Goal: Task Accomplishment & Management: Manage account settings

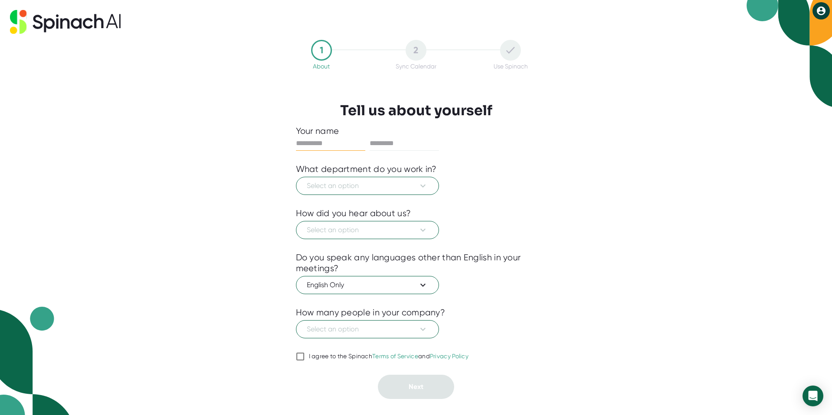
click at [816, 15] on icon at bounding box center [821, 11] width 10 height 10
click at [647, 214] on div at bounding box center [416, 207] width 832 height 415
click at [418, 187] on icon at bounding box center [423, 186] width 10 height 10
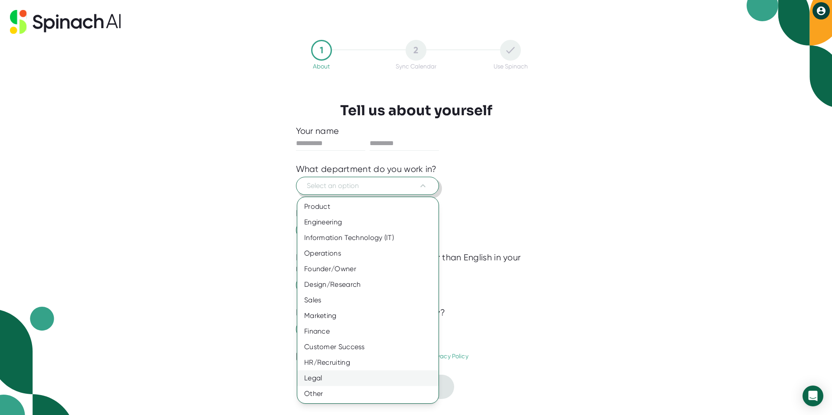
click at [340, 376] on div "Legal" at bounding box center [367, 378] width 141 height 16
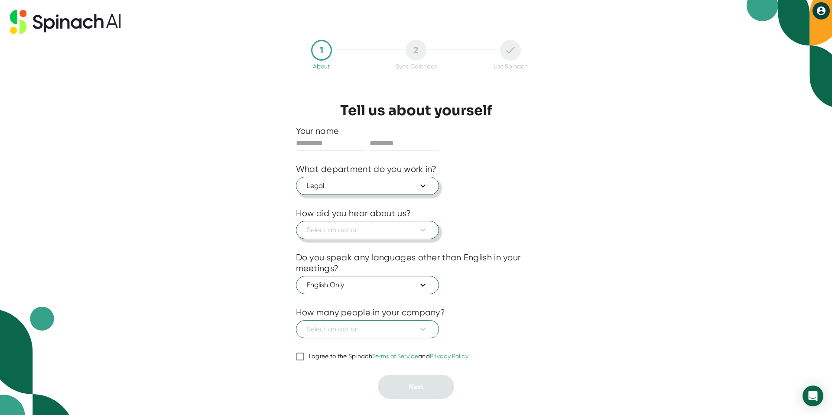
click at [427, 235] on button "Select an option" at bounding box center [367, 230] width 143 height 18
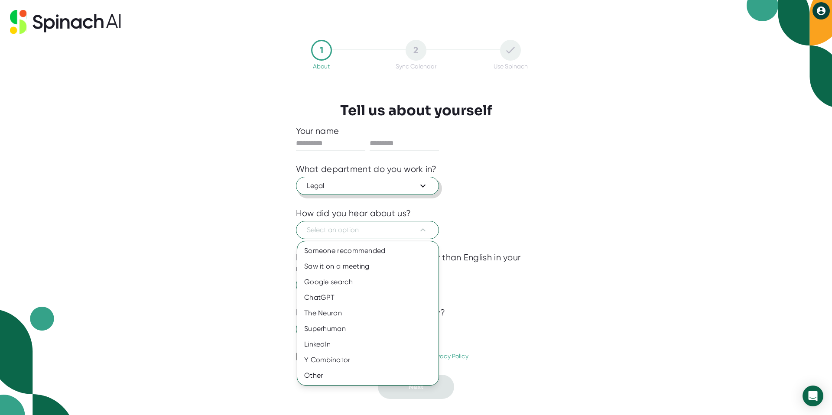
click at [494, 185] on div at bounding box center [416, 207] width 832 height 415
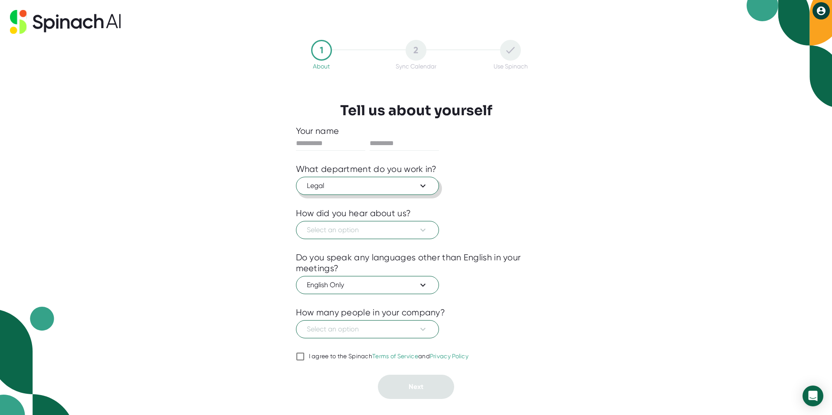
click at [574, 75] on div "1 About 2 Sync Calendar Use Spinach Tell us about yourself Your name What depar…" at bounding box center [416, 207] width 832 height 415
click at [817, 10] on icon at bounding box center [821, 10] width 9 height 9
click at [784, 27] on b "Logout" at bounding box center [787, 29] width 19 height 7
type input "*******"
type input "******"
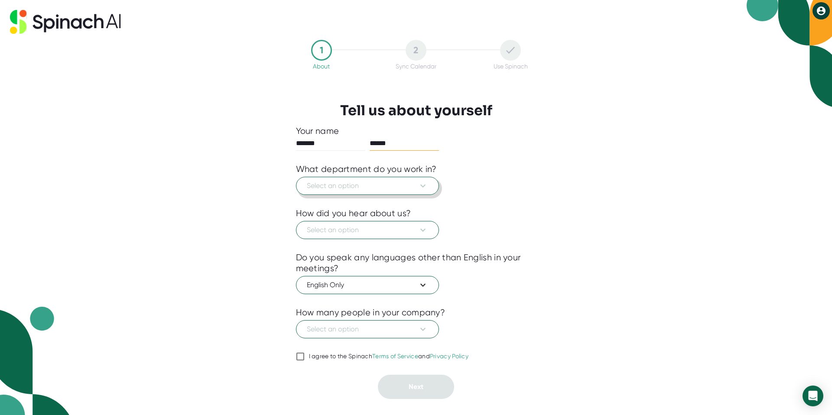
click at [339, 181] on span "Select an option" at bounding box center [367, 186] width 121 height 10
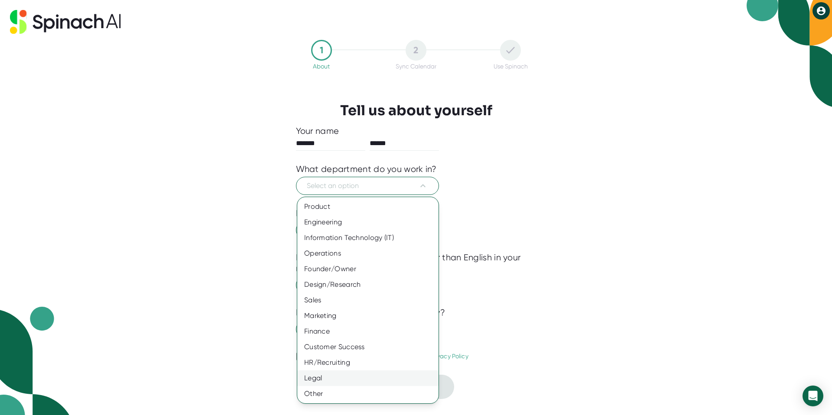
click at [339, 375] on div "Legal" at bounding box center [367, 378] width 141 height 16
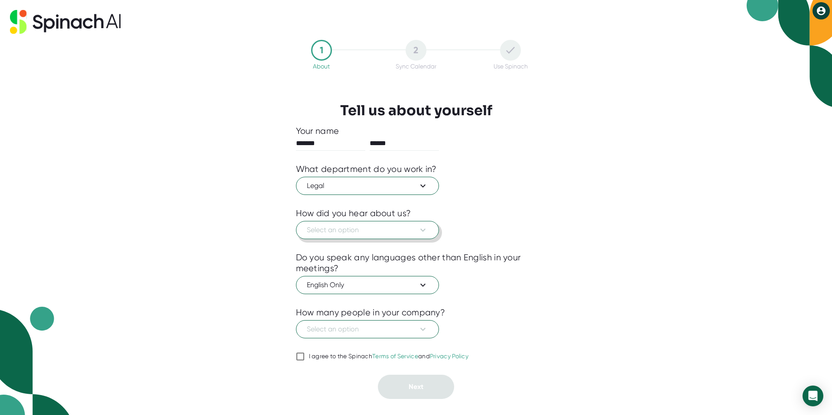
click at [350, 230] on span "Select an option" at bounding box center [367, 230] width 121 height 10
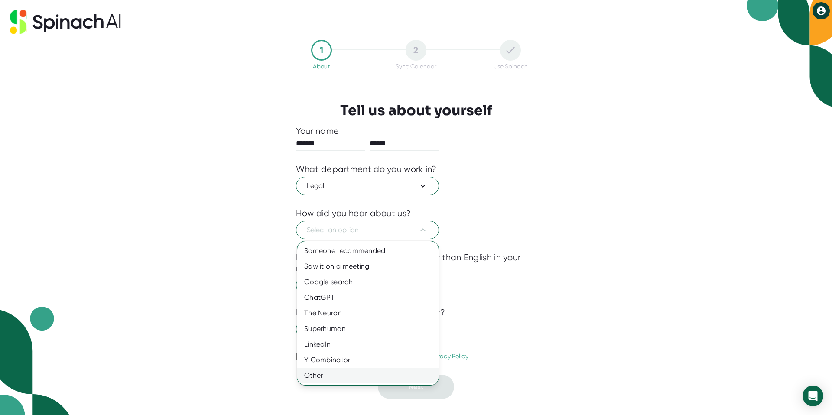
click at [344, 376] on div "Other" at bounding box center [367, 376] width 141 height 16
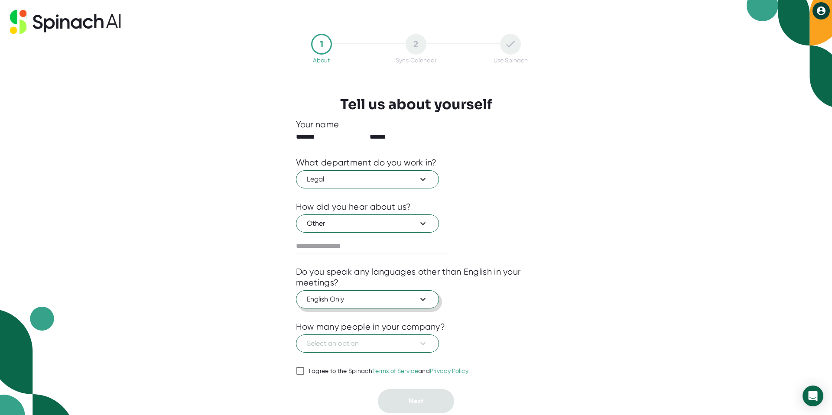
click at [394, 302] on span "English Only" at bounding box center [367, 299] width 121 height 10
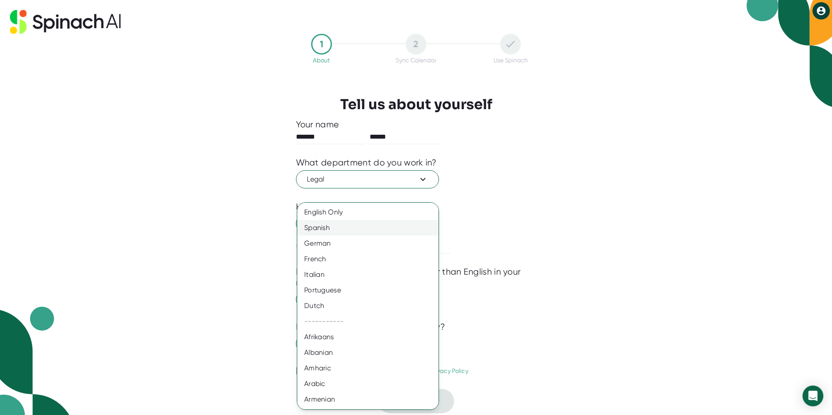
click at [362, 230] on div "Spanish" at bounding box center [371, 228] width 148 height 16
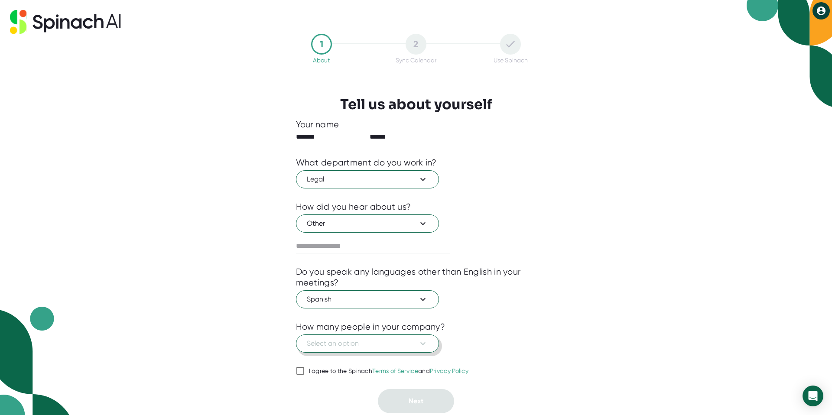
click at [364, 346] on span "Select an option" at bounding box center [367, 343] width 121 height 10
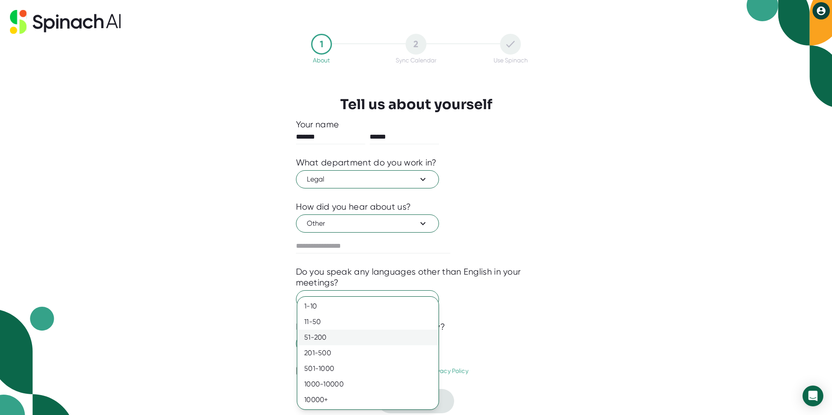
click at [363, 339] on div "51-200" at bounding box center [367, 338] width 141 height 16
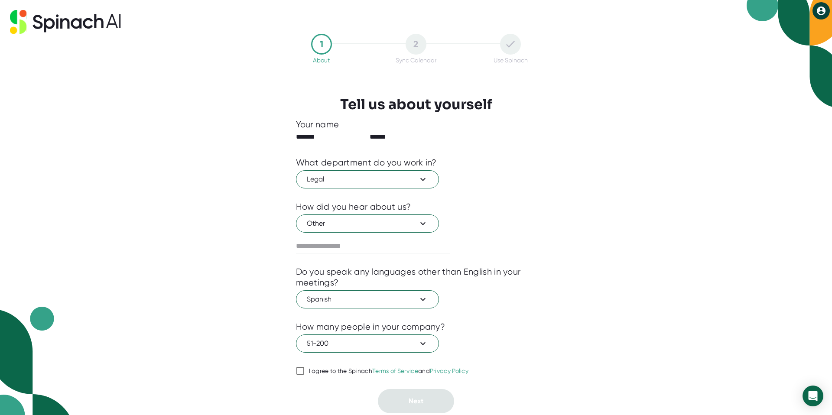
click at [301, 375] on input "I agree to the Spinach Terms of Service and Privacy Policy" at bounding box center [300, 371] width 9 height 10
checkbox input "true"
click at [426, 394] on button "Next" at bounding box center [416, 401] width 76 height 24
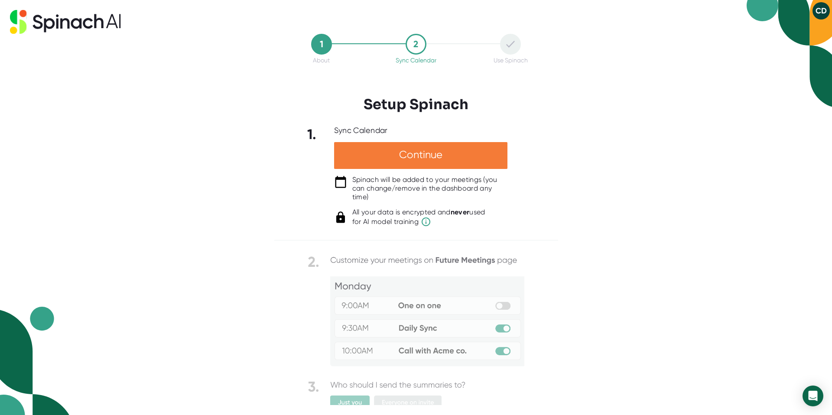
click at [433, 155] on div "Continue" at bounding box center [420, 155] width 173 height 27
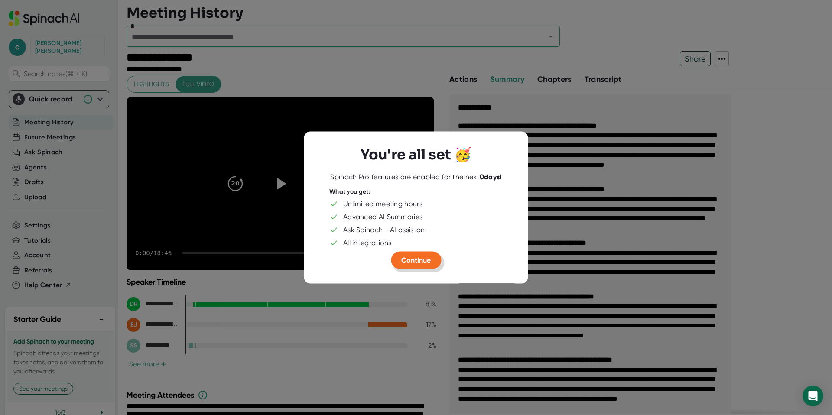
click at [419, 262] on span "Continue" at bounding box center [415, 260] width 29 height 8
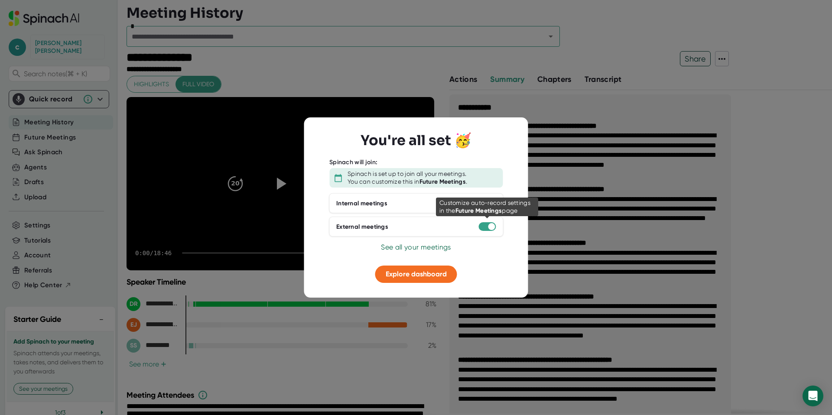
click at [485, 226] on div at bounding box center [486, 226] width 17 height 9
click at [489, 232] on div "External meetings" at bounding box center [416, 227] width 174 height 20
click at [487, 223] on div at bounding box center [486, 226] width 17 height 9
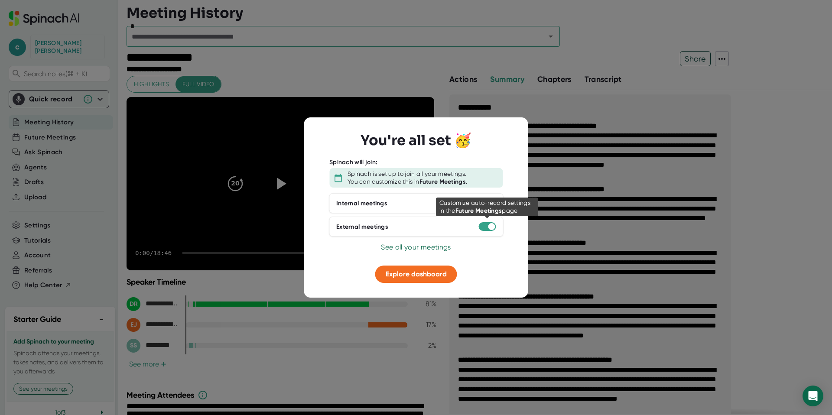
click at [486, 227] on div at bounding box center [486, 226] width 17 height 9
click at [400, 280] on button "Explore dashboard" at bounding box center [416, 274] width 82 height 17
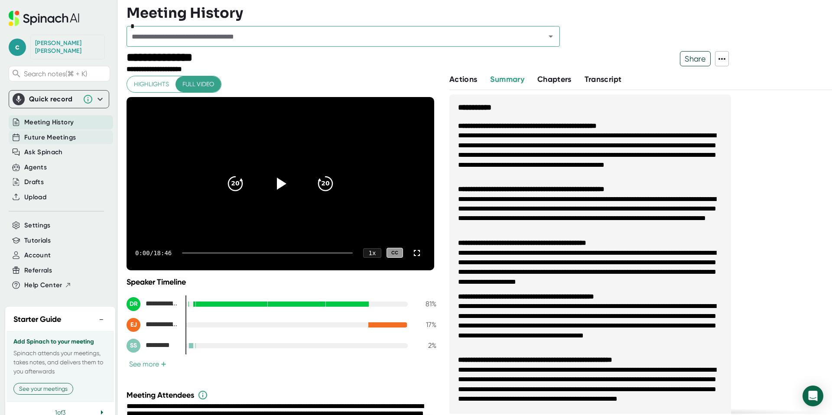
click at [41, 133] on span "Future Meetings" at bounding box center [50, 138] width 52 height 10
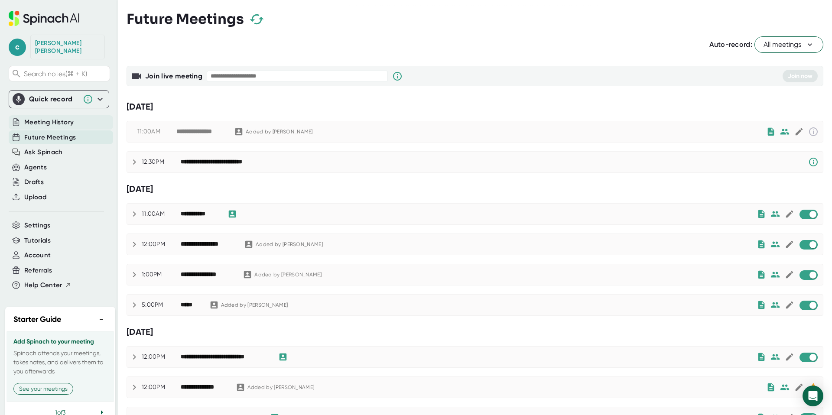
click at [42, 117] on span "Meeting History" at bounding box center [48, 122] width 49 height 10
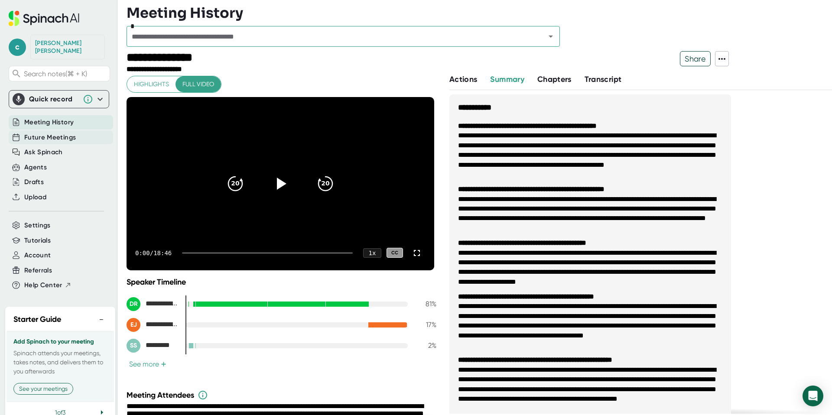
click at [41, 130] on div "Future Meetings" at bounding box center [61, 137] width 104 height 14
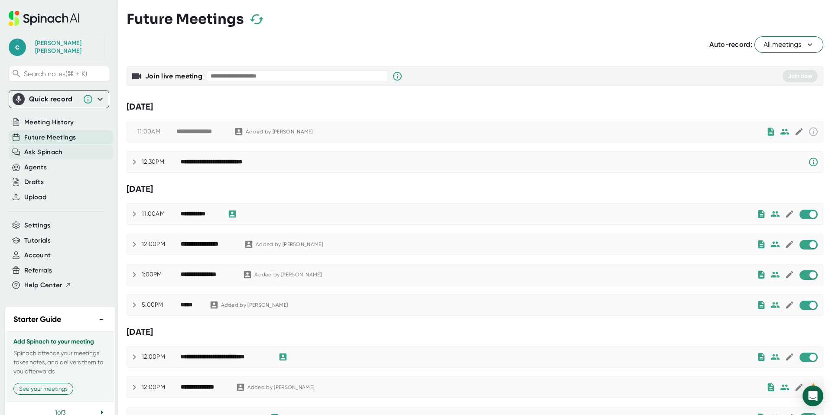
click at [40, 147] on span "Ask Spinach" at bounding box center [43, 152] width 39 height 10
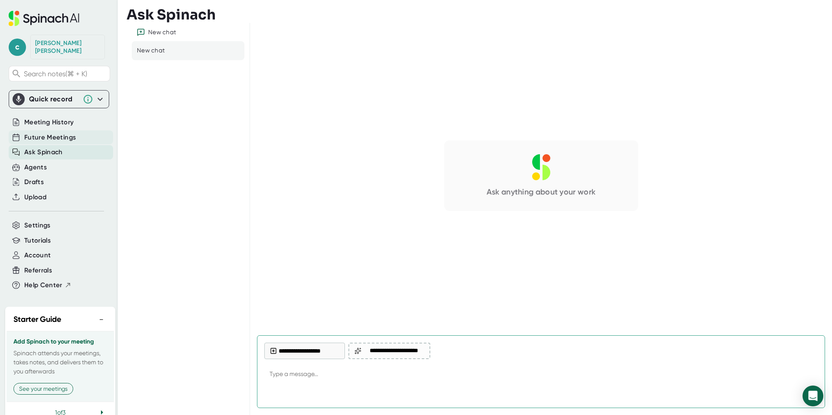
click at [45, 133] on span "Future Meetings" at bounding box center [50, 138] width 52 height 10
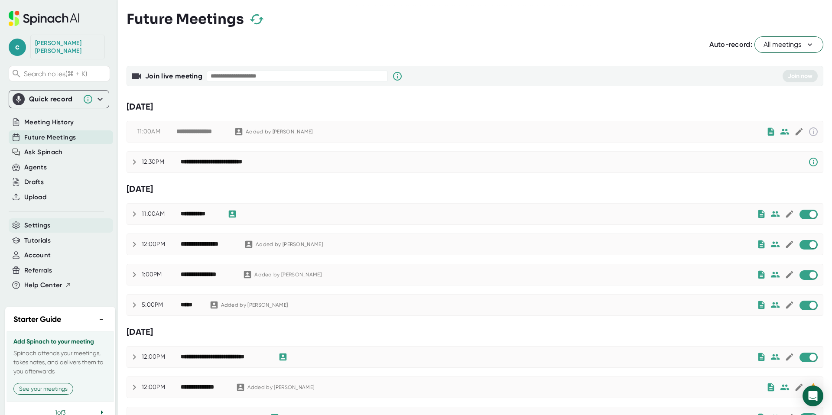
click at [36, 220] on span "Settings" at bounding box center [37, 225] width 26 height 10
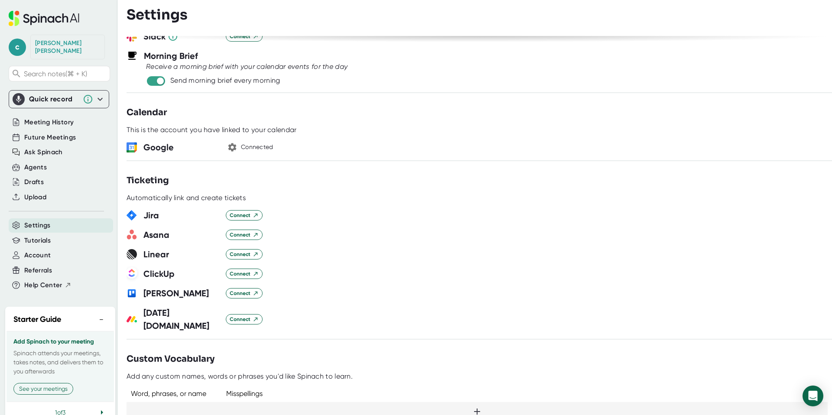
scroll to position [428, 0]
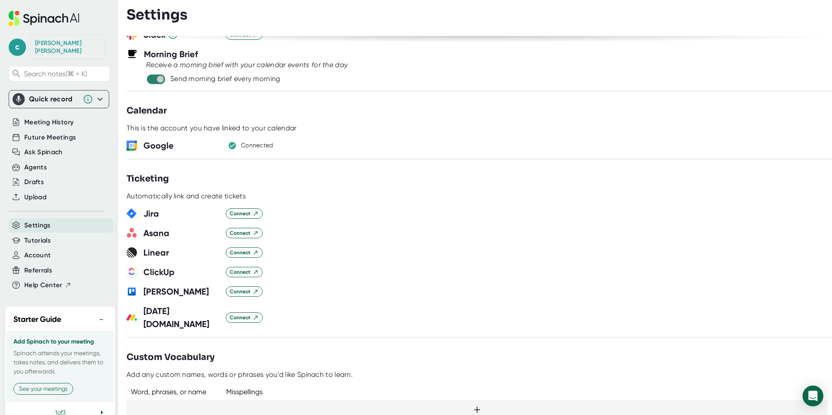
click at [159, 77] on input "checkbox" at bounding box center [160, 79] width 25 height 8
checkbox input "false"
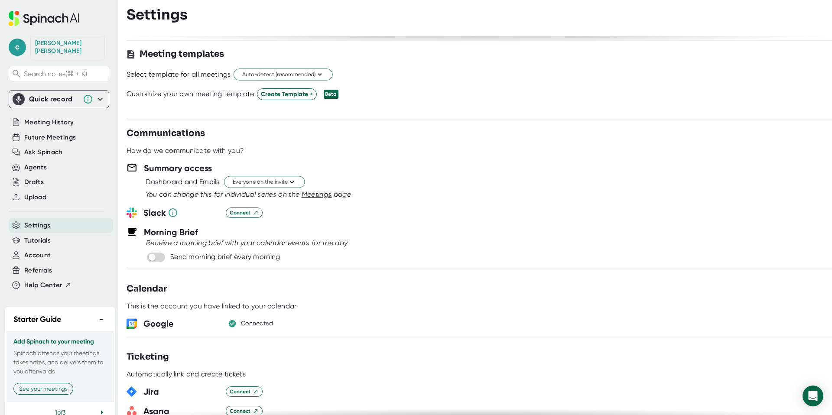
scroll to position [0, 0]
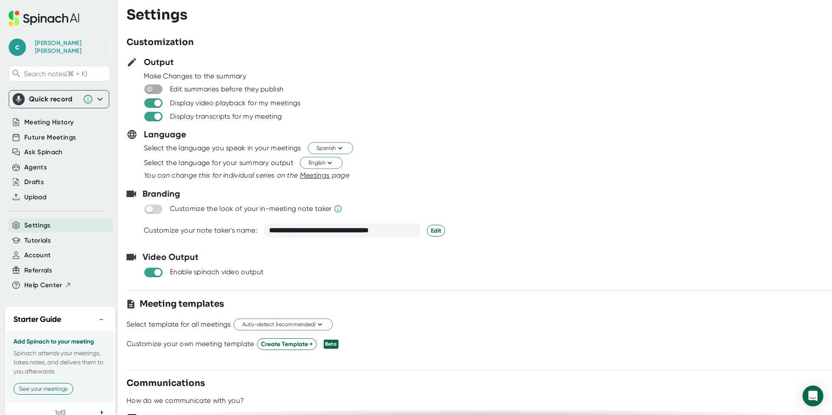
click at [153, 87] on input "checkbox" at bounding box center [149, 89] width 25 height 8
checkbox input "true"
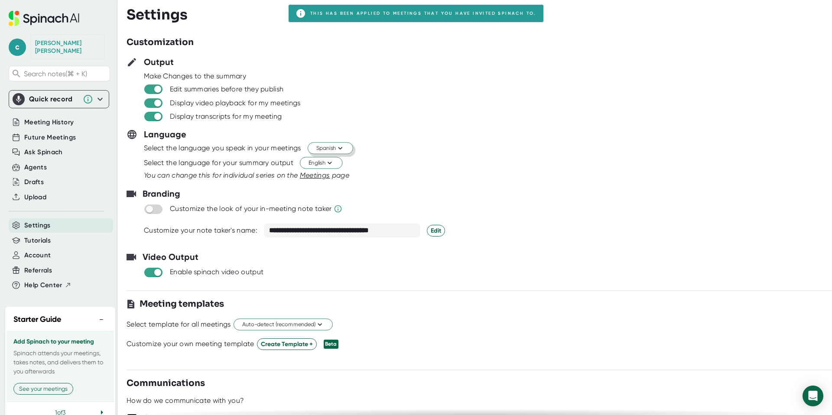
click at [347, 149] on button "Spanish" at bounding box center [330, 149] width 45 height 12
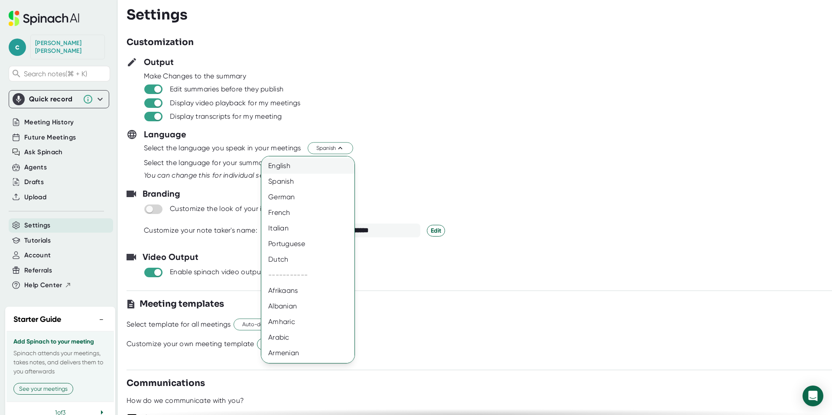
click at [313, 166] on div "English" at bounding box center [311, 166] width 100 height 16
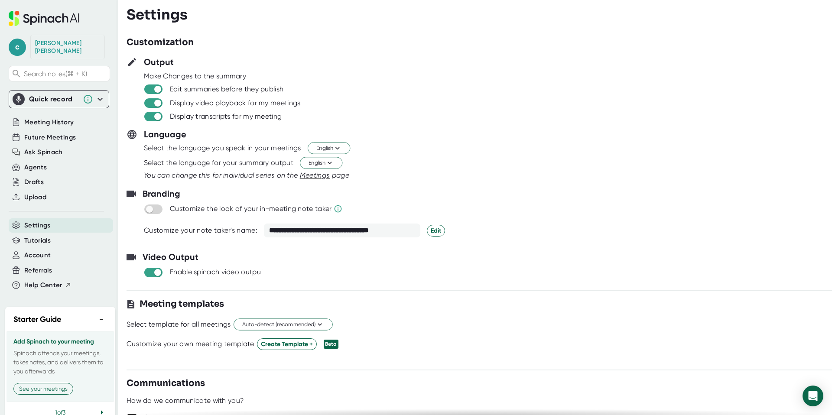
click at [409, 144] on div "Select the language you speak in your meetings English" at bounding box center [478, 148] width 705 height 15
click at [318, 175] on span "Meetings" at bounding box center [315, 175] width 30 height 8
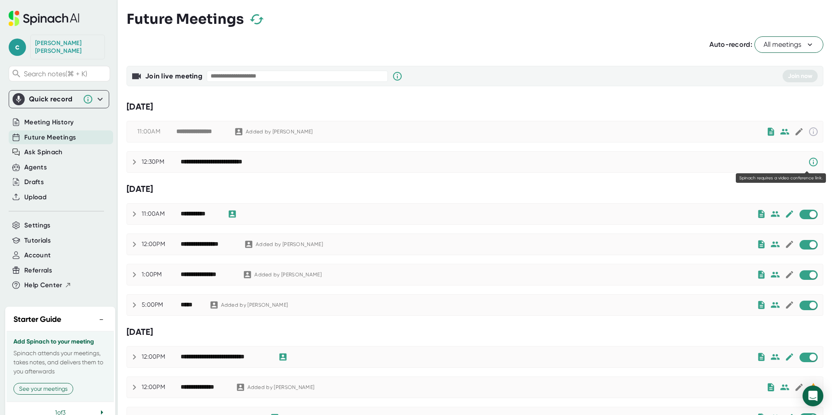
click at [808, 162] on icon at bounding box center [813, 162] width 10 height 10
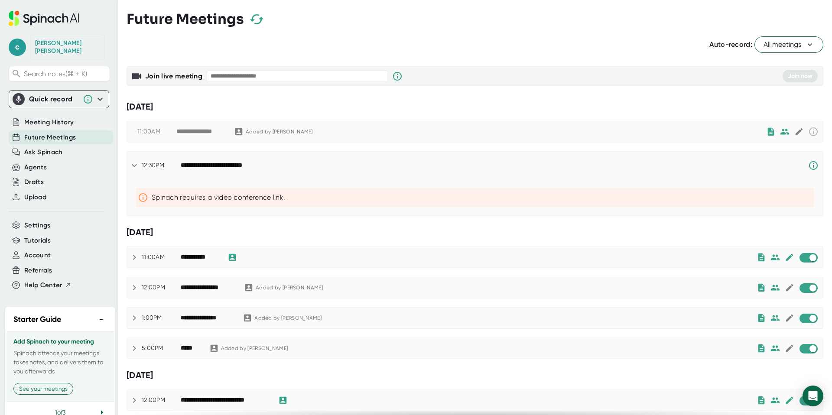
click at [217, 198] on div "Spinach requires a video conference link." at bounding box center [481, 197] width 659 height 9
click at [253, 167] on div "**********" at bounding box center [225, 166] width 88 height 8
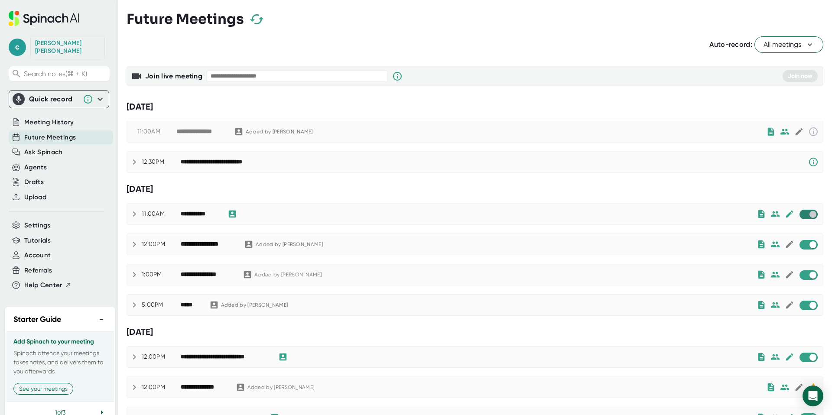
click at [803, 213] on input "checkbox" at bounding box center [812, 215] width 25 height 8
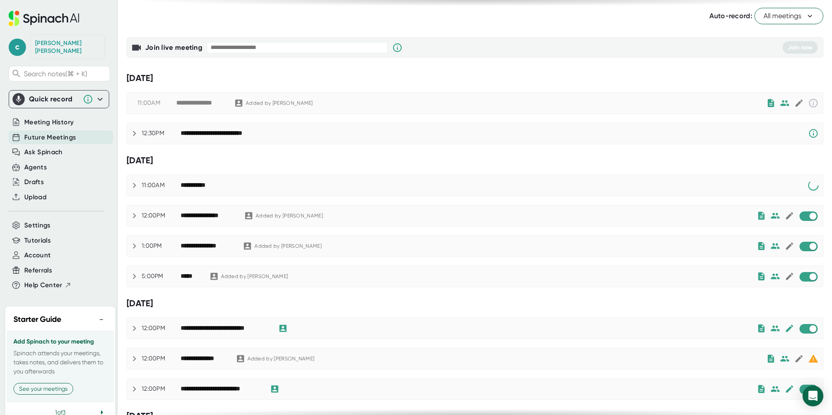
scroll to position [32, 0]
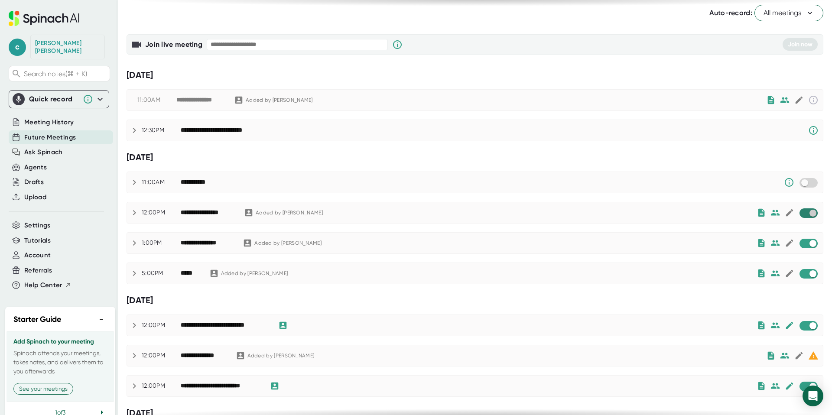
click at [802, 213] on input "checkbox" at bounding box center [812, 213] width 25 height 8
checkbox input "true"
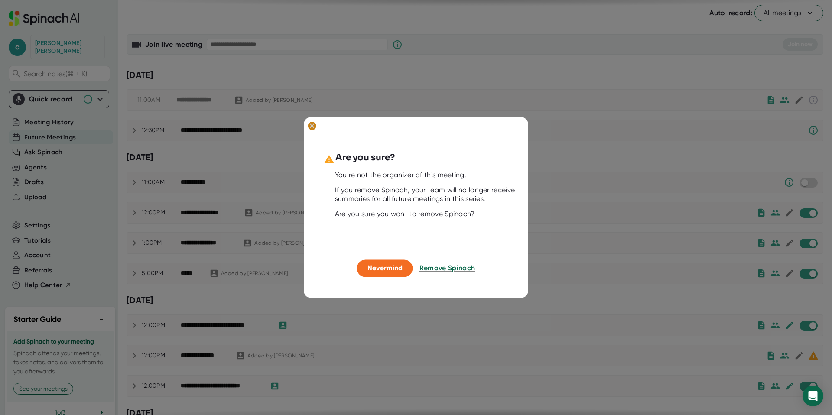
click at [312, 123] on ellipse at bounding box center [312, 126] width 8 height 9
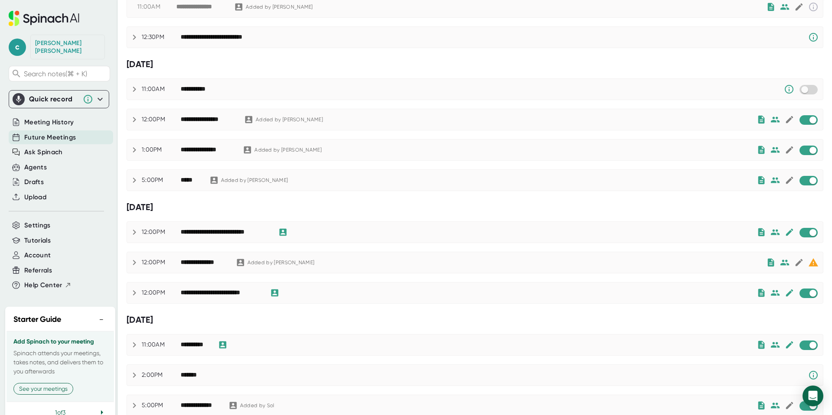
scroll to position [125, 0]
click at [801, 234] on input "checkbox" at bounding box center [812, 232] width 25 height 8
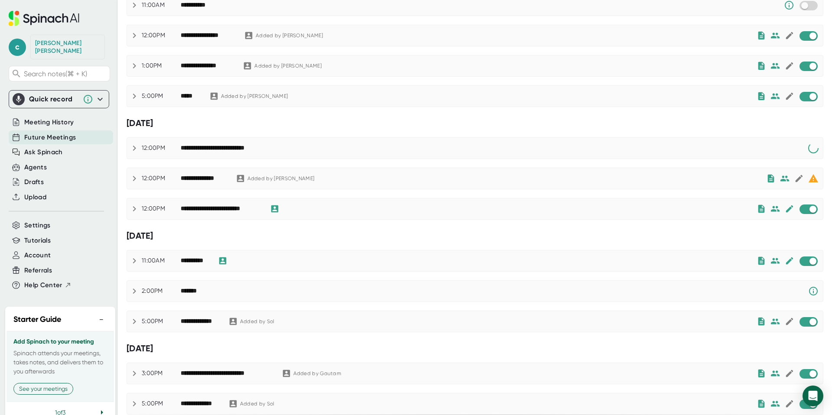
scroll to position [220, 0]
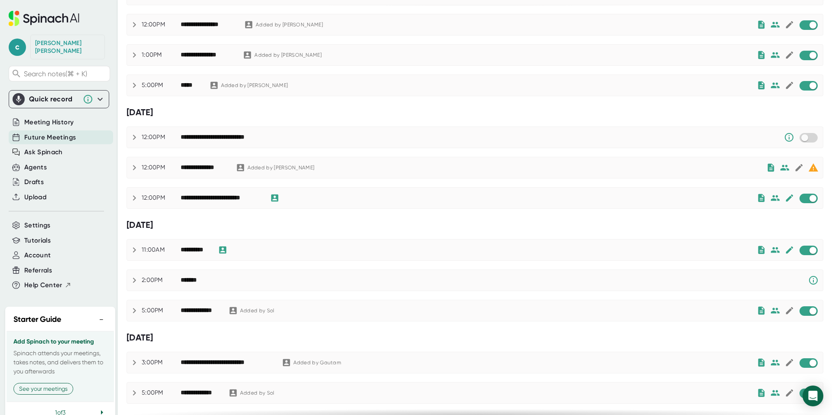
click at [809, 202] on span at bounding box center [808, 199] width 18 height 10
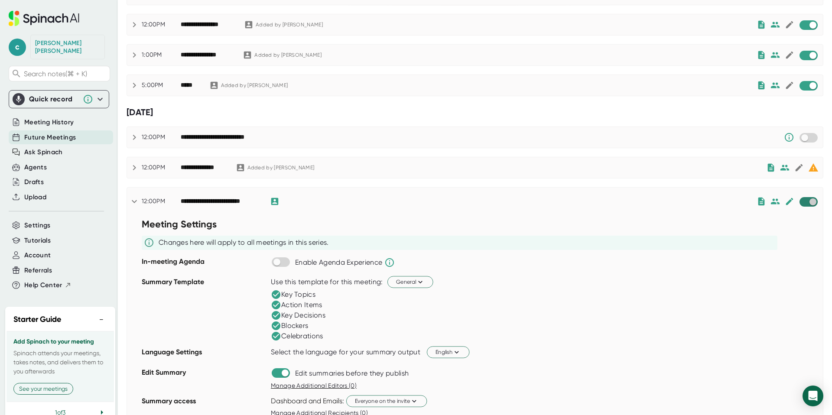
click at [806, 202] on input "checkbox" at bounding box center [812, 202] width 25 height 8
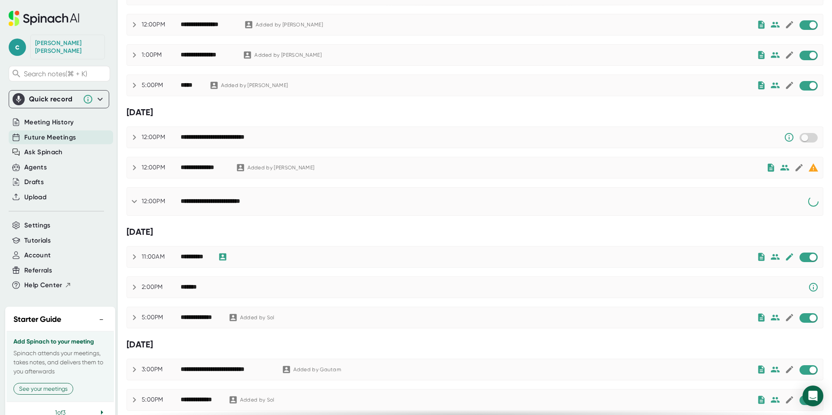
scroll to position [302, 0]
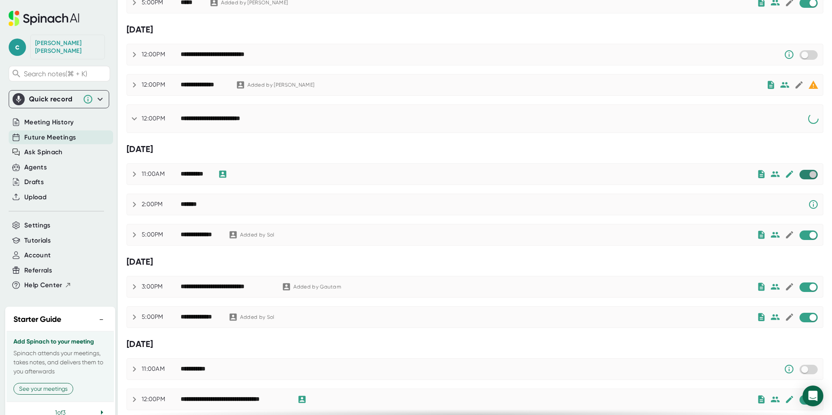
click at [801, 172] on input "checkbox" at bounding box center [812, 175] width 25 height 8
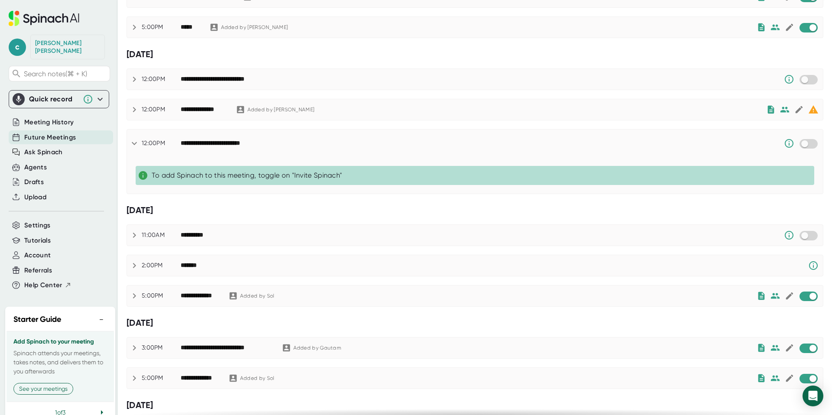
scroll to position [0, 0]
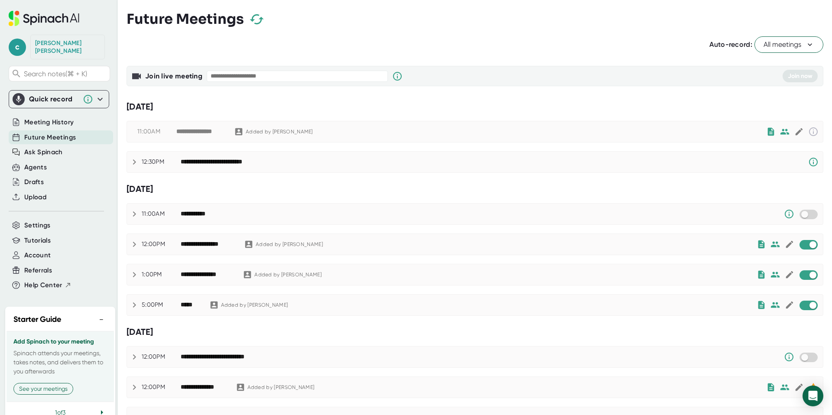
click at [135, 163] on icon at bounding box center [134, 162] width 10 height 10
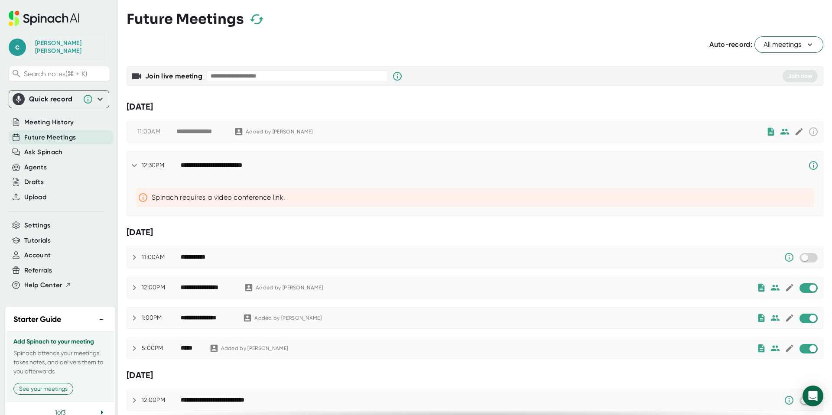
click at [135, 163] on icon at bounding box center [134, 165] width 10 height 10
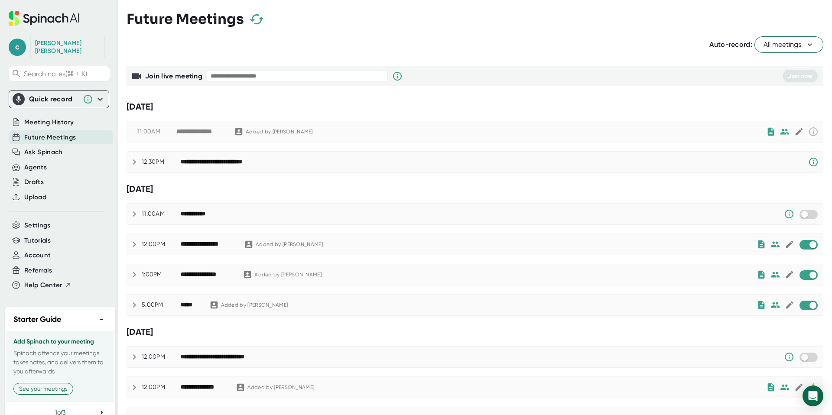
click at [235, 157] on div "**********" at bounding box center [494, 162] width 627 height 10
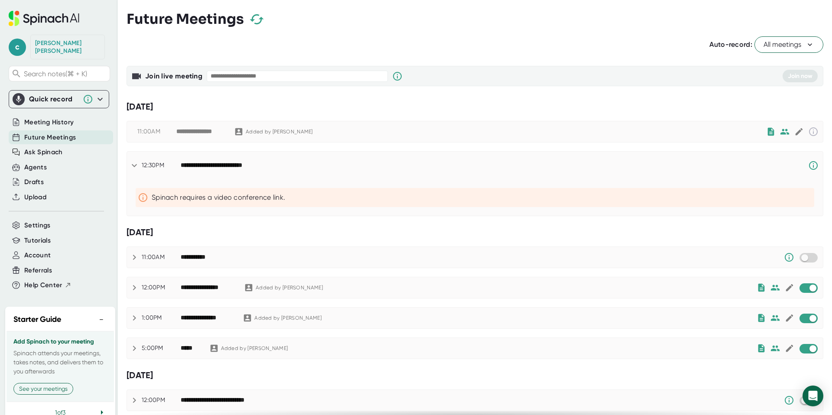
click at [234, 157] on div "**********" at bounding box center [475, 166] width 696 height 28
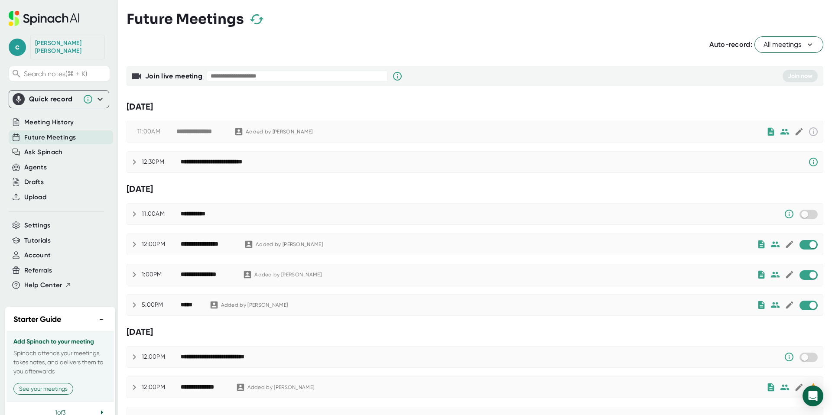
click at [229, 162] on div "**********" at bounding box center [225, 162] width 88 height 8
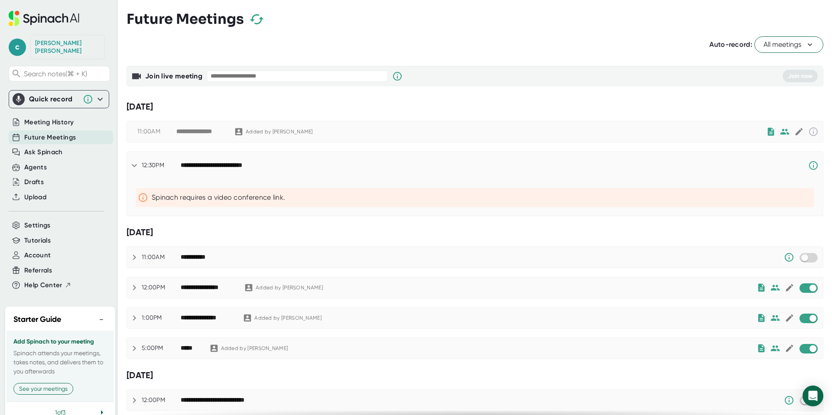
click at [229, 162] on div "**********" at bounding box center [225, 166] width 88 height 8
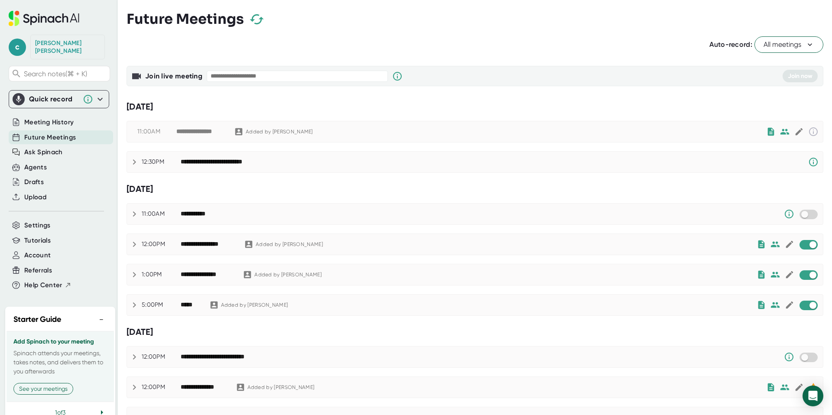
click at [252, 78] on input "text" at bounding box center [297, 76] width 181 height 11
